Goal: Information Seeking & Learning: Learn about a topic

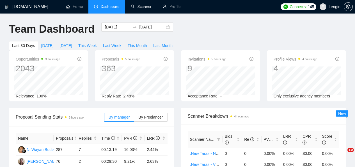
click at [135, 9] on link "Scanner" at bounding box center [141, 6] width 21 height 5
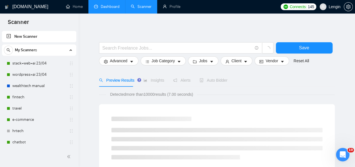
click at [110, 5] on link "Dashboard" at bounding box center [107, 6] width 26 height 5
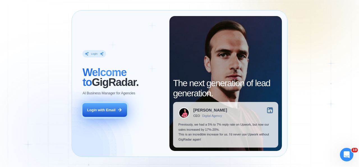
click at [106, 112] on button "Login with Email" at bounding box center [105, 110] width 44 height 14
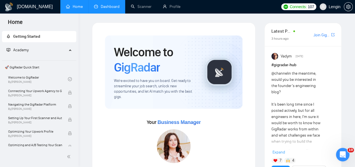
click at [113, 4] on link "Dashboard" at bounding box center [107, 6] width 26 height 5
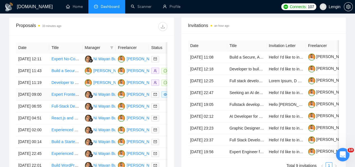
scroll to position [221, 0]
click at [72, 100] on td "Expert Frontend Engineer Needed for React and Tailwind Project" at bounding box center [65, 94] width 33 height 12
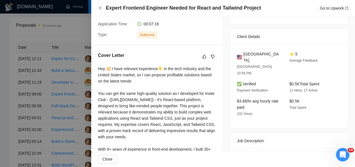
scroll to position [0, 0]
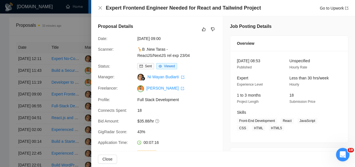
click at [98, 5] on div "Expert Frontend Engineer Needed for React and Tailwind Project Go to Upwork" at bounding box center [223, 7] width 250 height 7
click at [100, 7] on icon "close" at bounding box center [100, 8] width 4 height 4
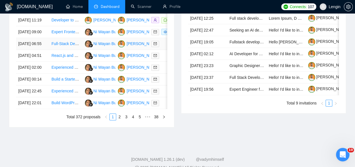
scroll to position [284, 0]
click at [121, 119] on link "2" at bounding box center [120, 116] width 6 height 6
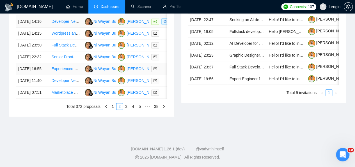
scroll to position [310, 0]
click at [127, 109] on link "3" at bounding box center [126, 106] width 6 height 6
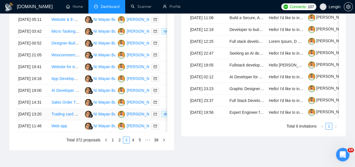
scroll to position [246, 0]
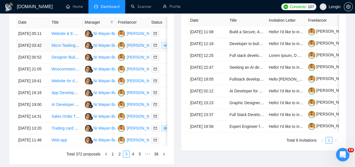
click at [70, 51] on td "Micro Tasking Gamified Marketplace App Development" at bounding box center [65, 46] width 33 height 12
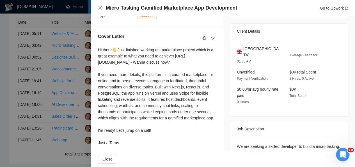
scroll to position [163, 0]
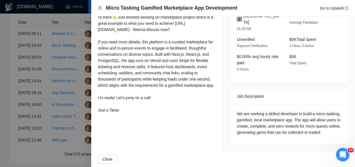
click at [98, 7] on div "Micro Tasking Gamified Marketplace App Development Go to Upwork" at bounding box center [223, 8] width 264 height 16
click at [100, 7] on icon "close" at bounding box center [100, 8] width 4 height 4
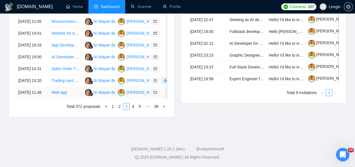
scroll to position [310, 0]
click at [115, 109] on link "1" at bounding box center [113, 106] width 6 height 6
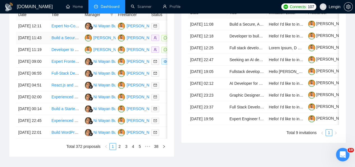
scroll to position [233, 0]
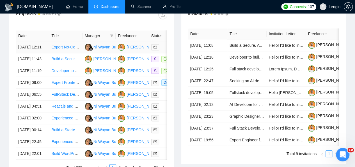
click at [65, 45] on td "Expert No-Code & AI Workflow Specialist" at bounding box center [65, 47] width 33 height 12
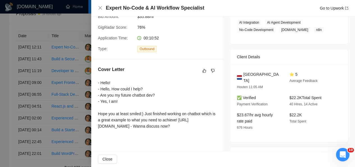
scroll to position [0, 0]
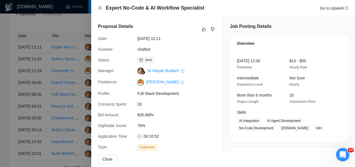
click at [99, 8] on icon "close" at bounding box center [100, 8] width 4 height 4
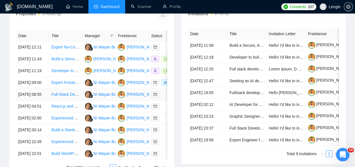
click at [73, 100] on td "Full-Stack Developer for Dental Equipment MVP Web Software" at bounding box center [65, 94] width 33 height 12
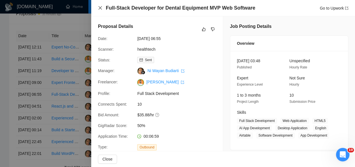
click at [102, 9] on icon "close" at bounding box center [100, 8] width 4 height 4
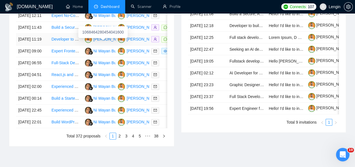
scroll to position [267, 0]
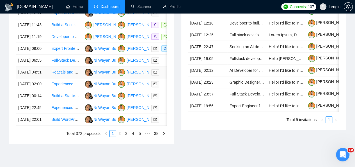
click at [75, 78] on td "React.js and Node.js Developer for Healthcare Product Phase 1" at bounding box center [65, 72] width 33 height 12
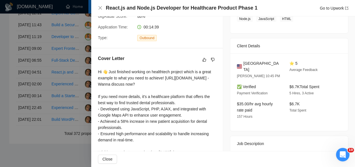
scroll to position [153, 0]
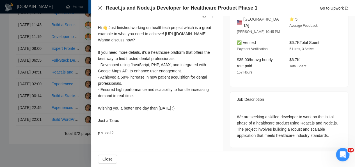
click at [101, 8] on icon "close" at bounding box center [100, 8] width 4 height 4
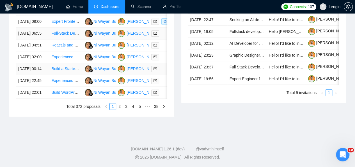
scroll to position [317, 0]
click at [66, 63] on td "Experienced WordPress Developer for Ongoing Website Projects" at bounding box center [65, 57] width 33 height 12
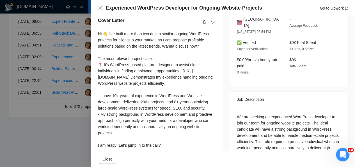
scroll to position [0, 0]
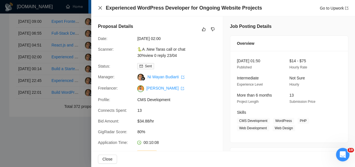
click at [100, 8] on icon "close" at bounding box center [100, 7] width 3 height 3
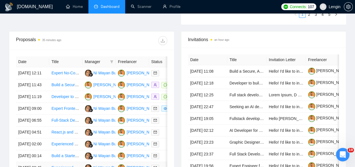
scroll to position [206, 0]
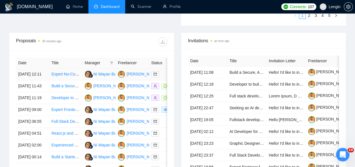
click at [69, 73] on td "Expert No-Code & AI Workflow Specialist" at bounding box center [65, 74] width 33 height 12
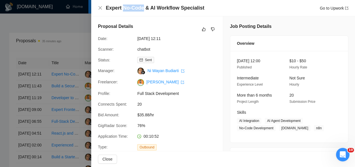
drag, startPoint x: 122, startPoint y: 9, endPoint x: 142, endPoint y: 8, distance: 20.2
click at [142, 8] on h4 "Expert No-Code & AI Workflow Specialist" at bounding box center [155, 7] width 99 height 7
drag, startPoint x: 105, startPoint y: 8, endPoint x: 142, endPoint y: 9, distance: 36.8
click at [142, 9] on div "Expert No-Code & AI Workflow Specialist Go to Upwork" at bounding box center [223, 7] width 250 height 7
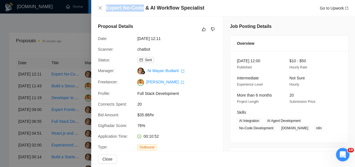
copy h4 "Expert No-Code"
